Goal: Task Accomplishment & Management: Manage account settings

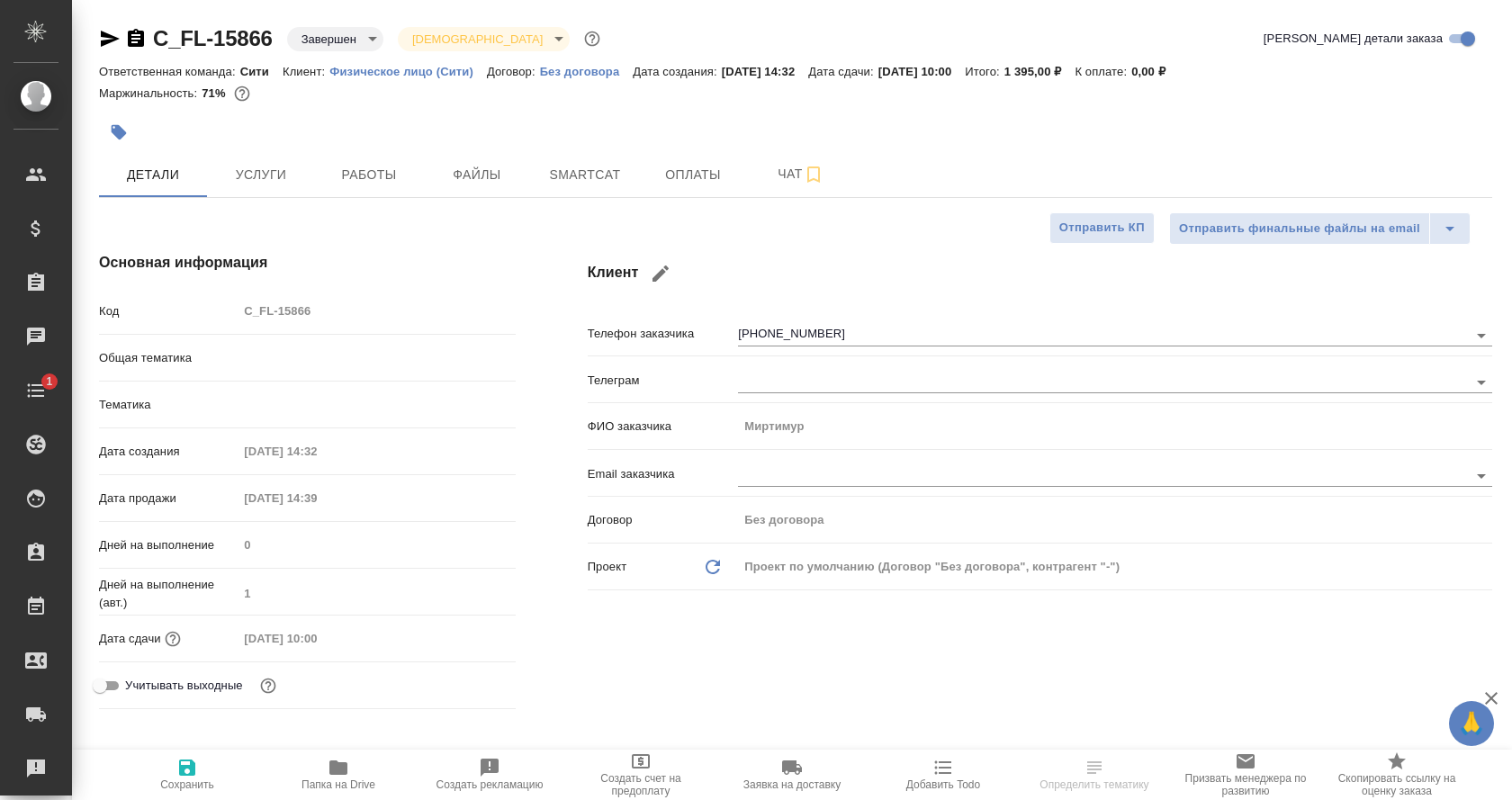
select select "RU"
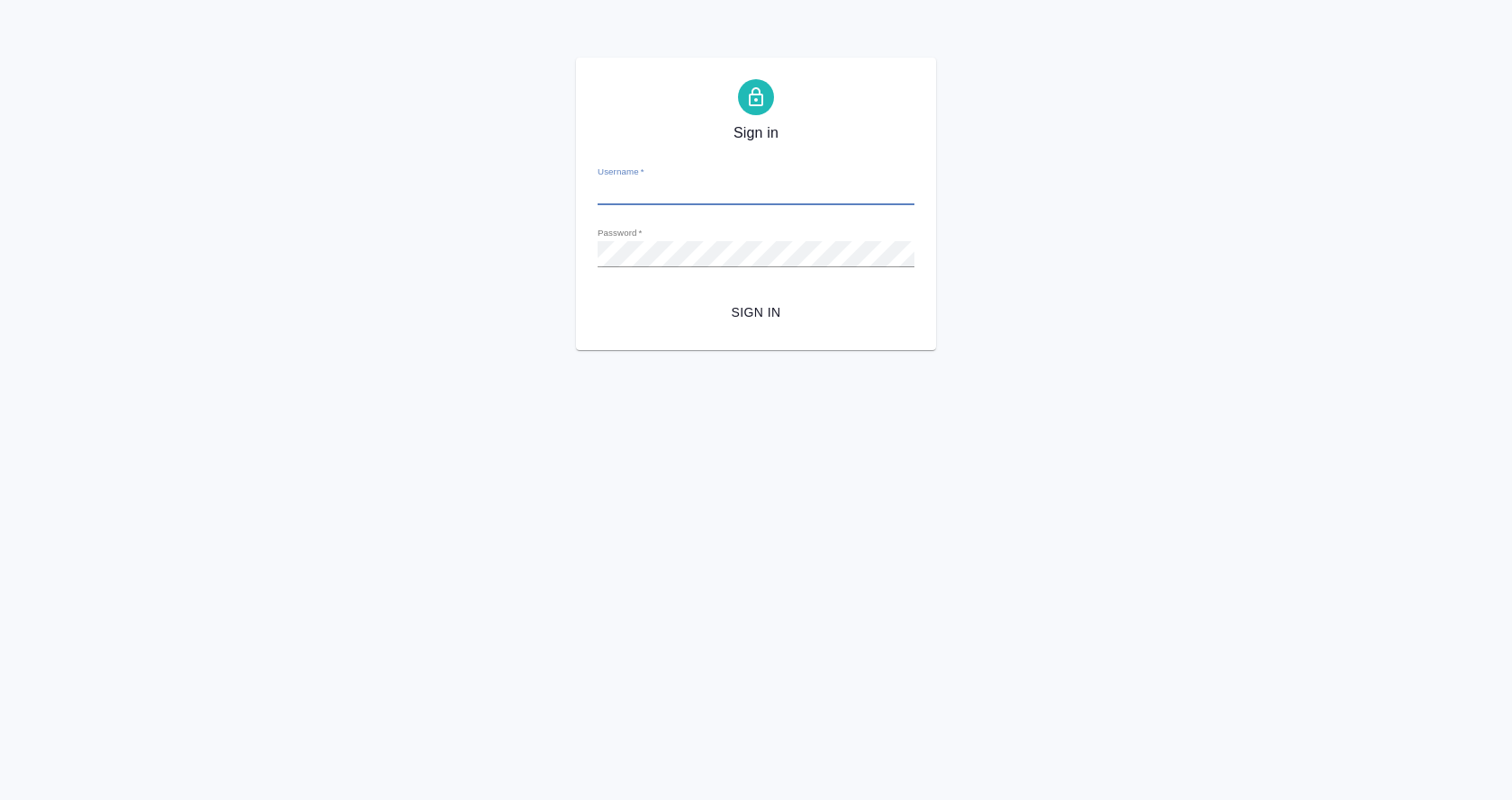
type input "y.gostev@awatera.com"
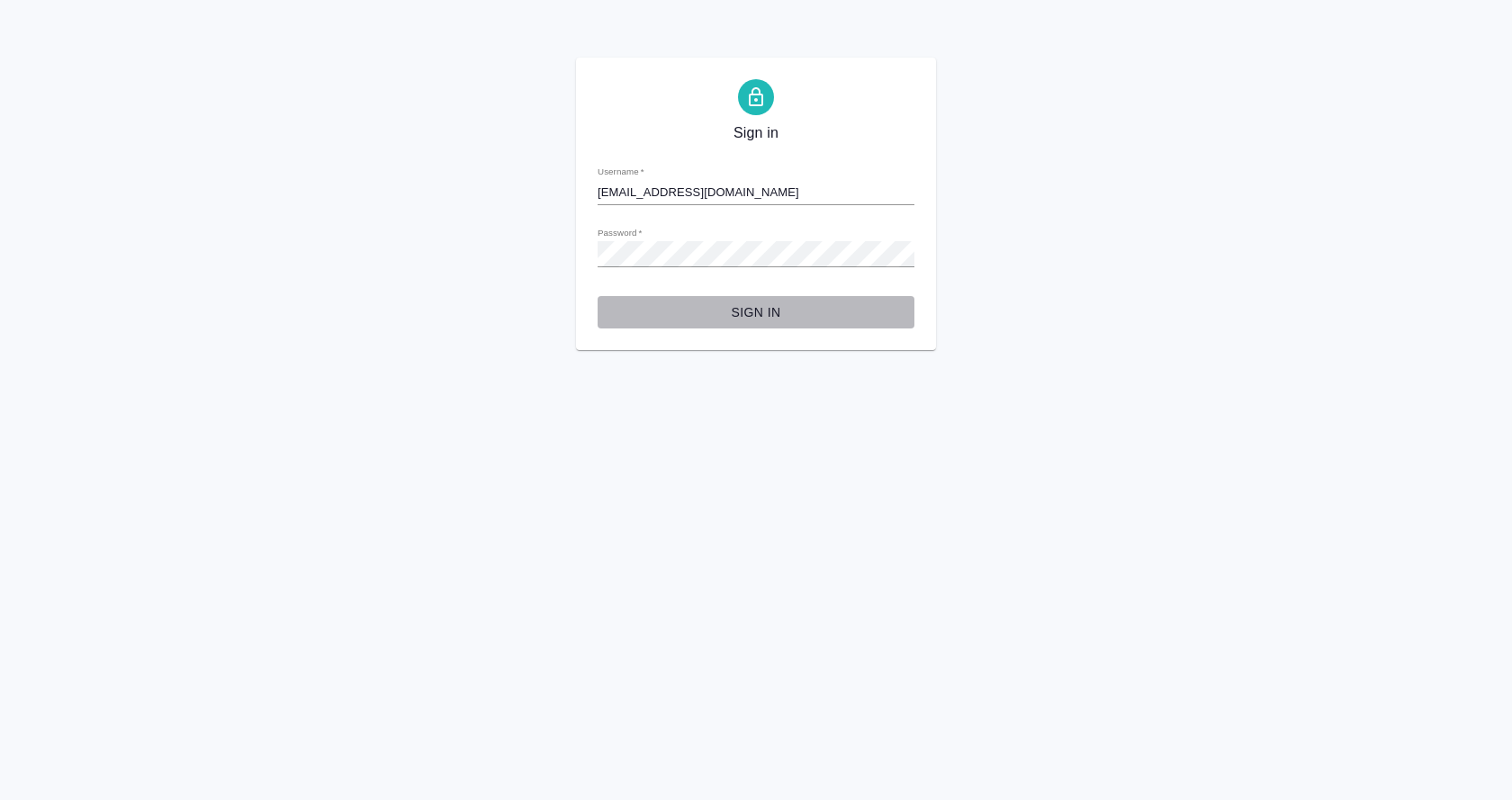
click at [767, 316] on span "Sign in" at bounding box center [756, 313] width 288 height 22
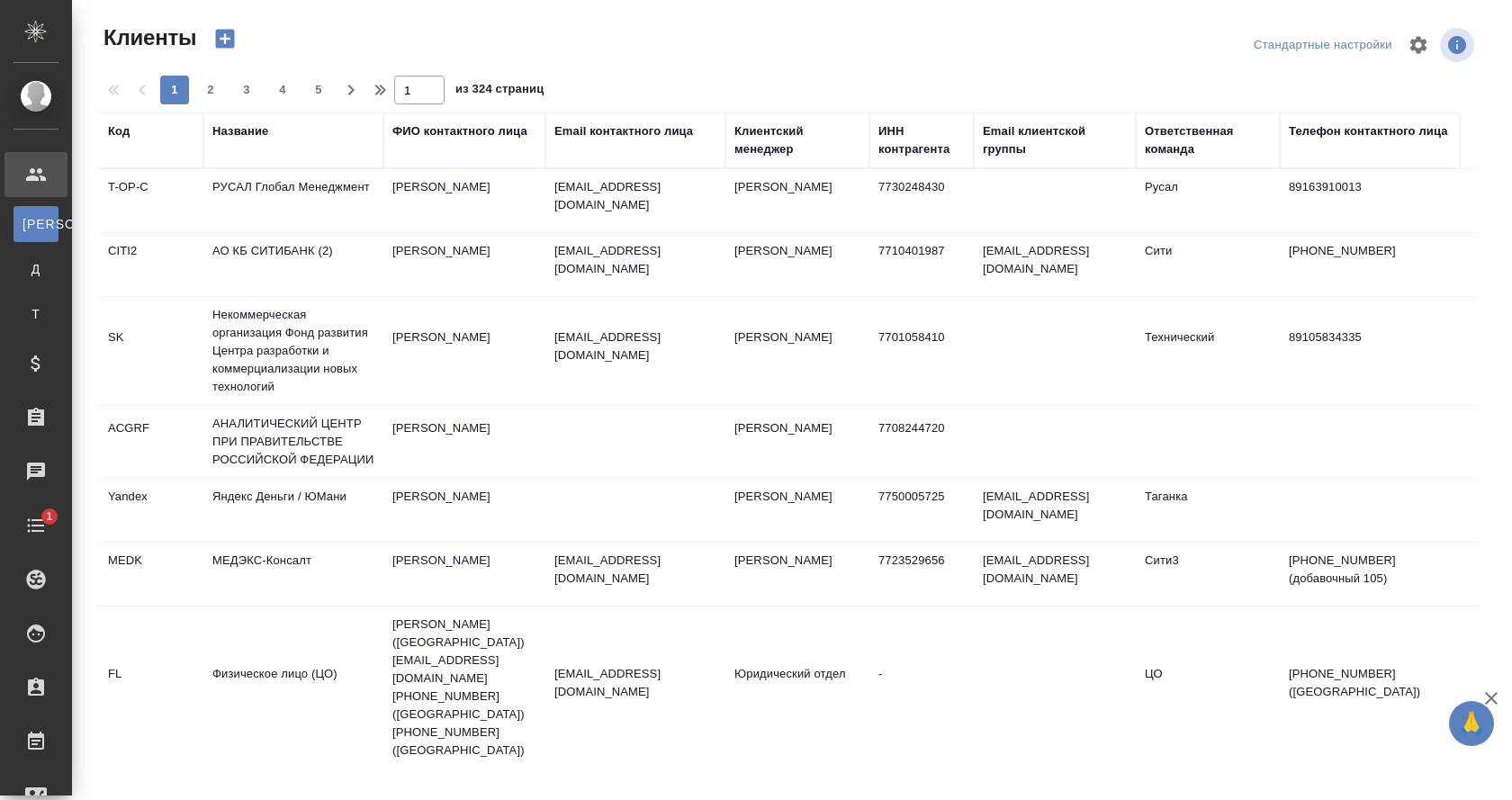
select select "RU"
